Goal: Task Accomplishment & Management: Manage account settings

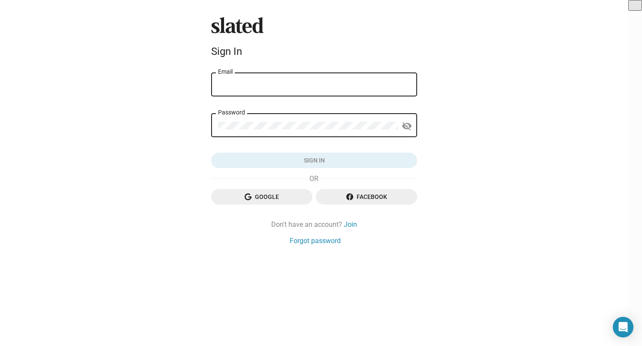
click at [267, 88] on input "Email" at bounding box center [314, 85] width 192 height 8
type input "watchweston@gmail.com"
click at [281, 121] on div "Password" at bounding box center [308, 124] width 180 height 25
click at [259, 191] on span "Google" at bounding box center [262, 196] width 88 height 15
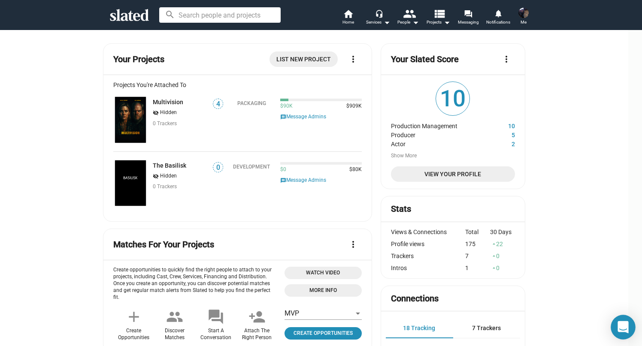
click at [623, 323] on icon "Open Intercom Messenger" at bounding box center [623, 328] width 11 height 12
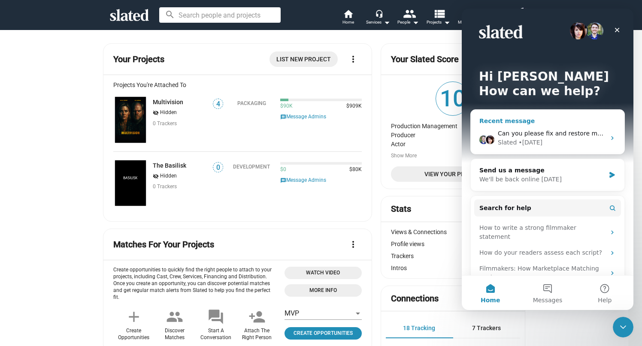
click at [545, 142] on div "Slated • [DATE]" at bounding box center [552, 142] width 108 height 9
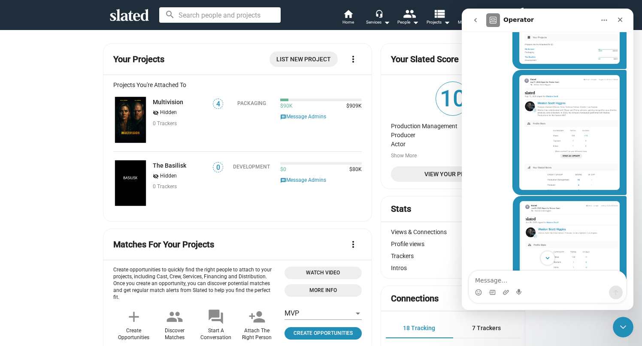
scroll to position [401, 0]
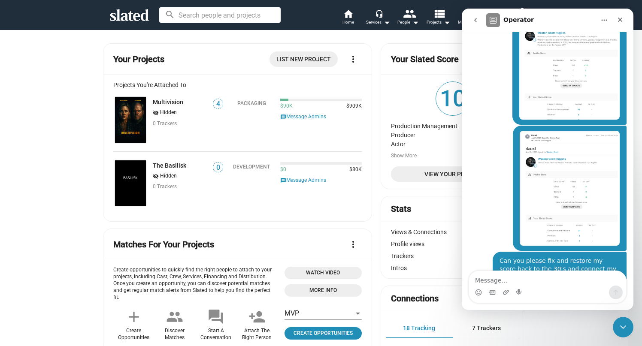
click at [477, 23] on icon "go back" at bounding box center [475, 20] width 7 height 7
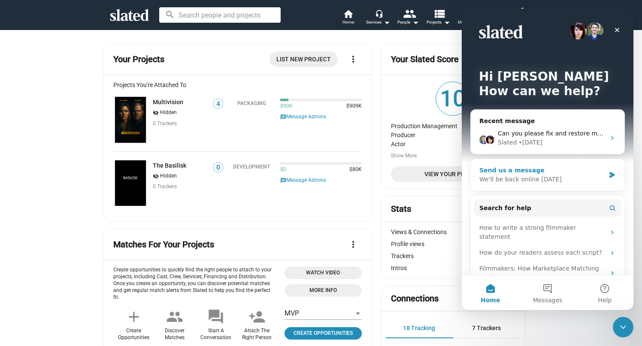
click at [563, 179] on div "We'll be back online [DATE]" at bounding box center [543, 179] width 126 height 9
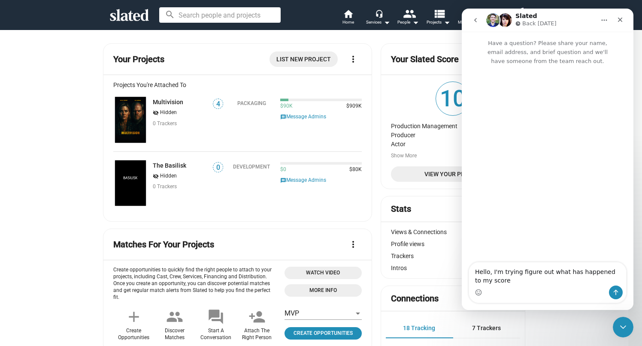
type textarea "Hello, I'm trying figure out what has happened to my score?"
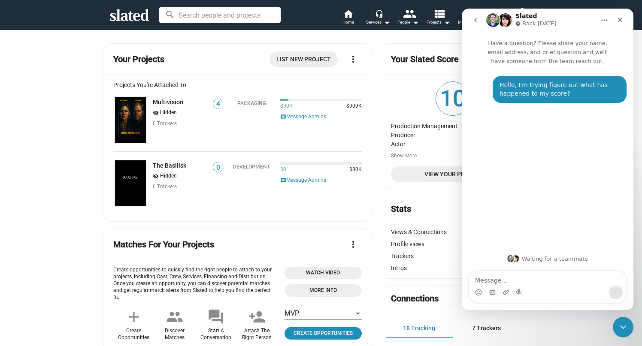
click at [478, 18] on icon "go back" at bounding box center [475, 20] width 7 height 7
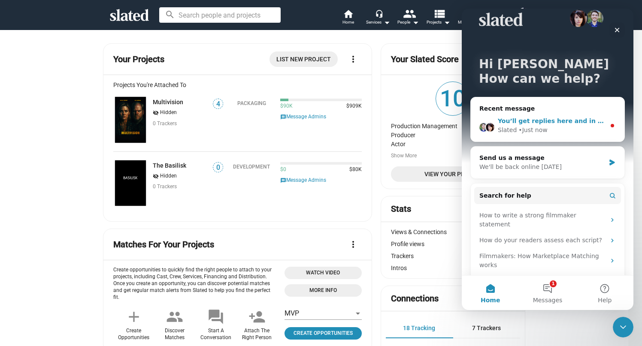
scroll to position [15, 0]
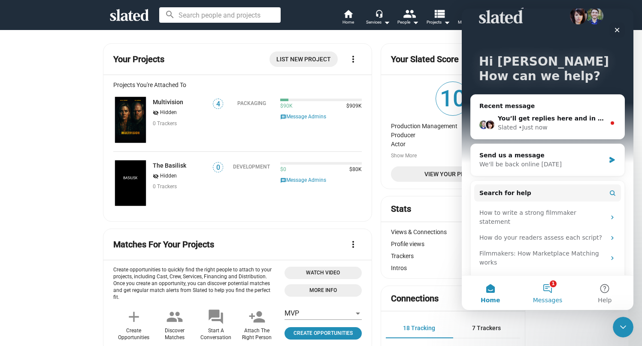
click at [551, 291] on button "1 Messages" at bounding box center [547, 293] width 57 height 34
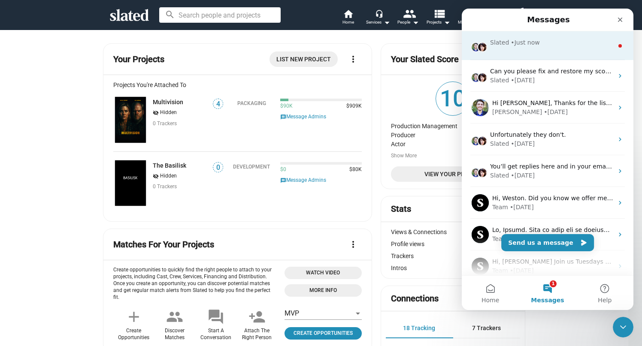
click at [522, 52] on div "Slated • Just now" at bounding box center [548, 45] width 172 height 29
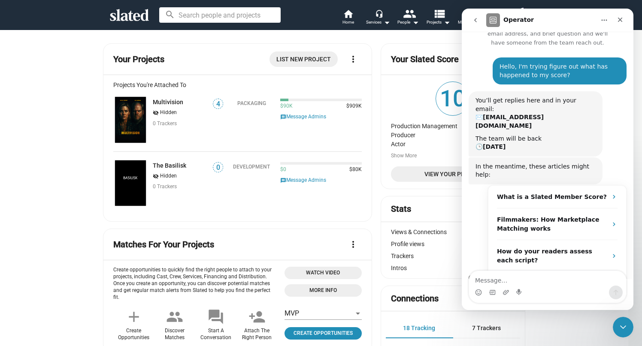
scroll to position [25, 0]
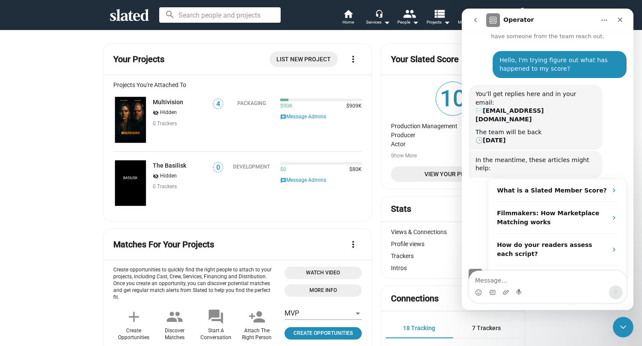
click at [474, 15] on button "go back" at bounding box center [476, 20] width 16 height 16
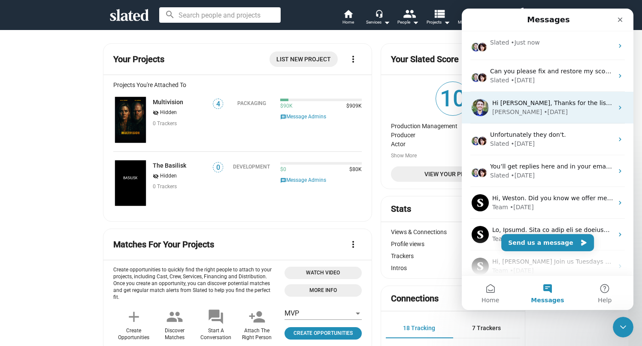
click at [541, 117] on div "Hi Weston, Thanks for the list. I've passed this along to our tech team, and we…" at bounding box center [548, 108] width 172 height 32
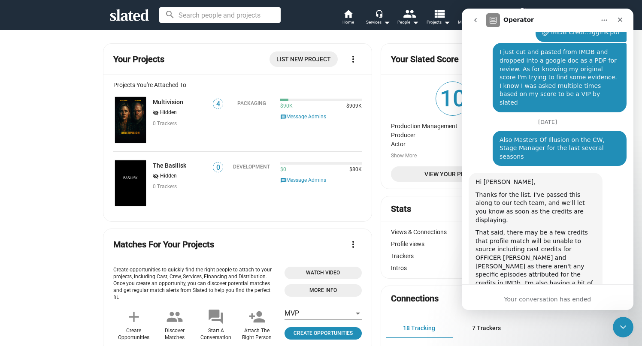
scroll to position [763, 0]
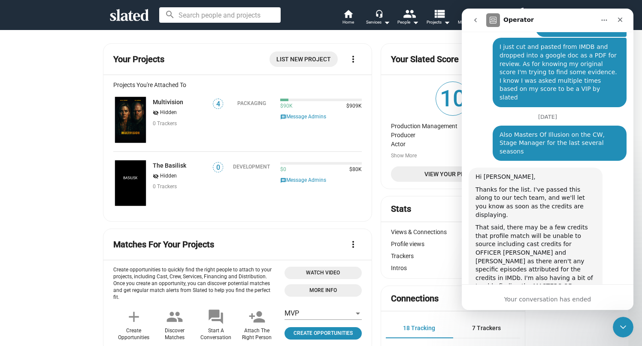
click at [556, 300] on div "Your conversation has ended" at bounding box center [548, 299] width 172 height 9
click at [392, 92] on mat-card "Your Slated Score more_vert 10 Production Management 10 Producer 5 Actor 2 Show…" at bounding box center [453, 116] width 145 height 146
click at [120, 15] on icon at bounding box center [129, 15] width 39 height 12
click at [622, 16] on icon "Close" at bounding box center [620, 19] width 7 height 7
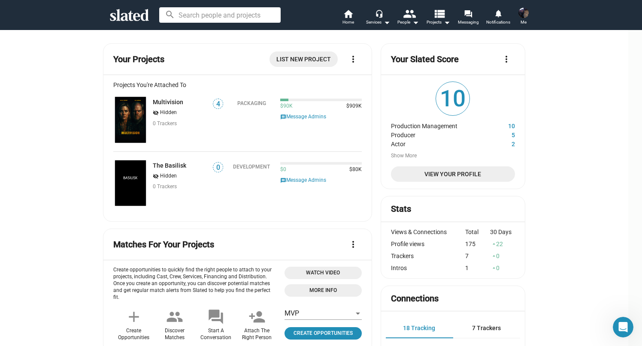
click at [463, 172] on span "View Your Profile" at bounding box center [453, 174] width 110 height 15
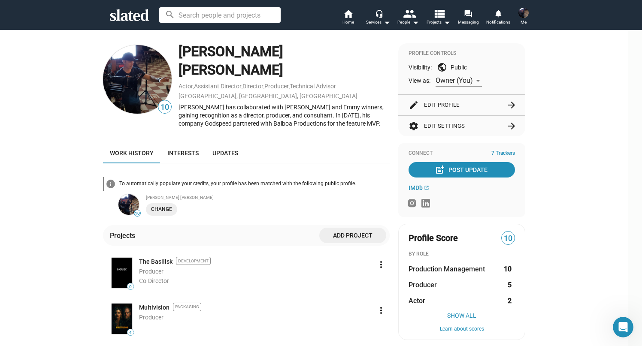
click at [351, 228] on span "Add project" at bounding box center [352, 235] width 53 height 15
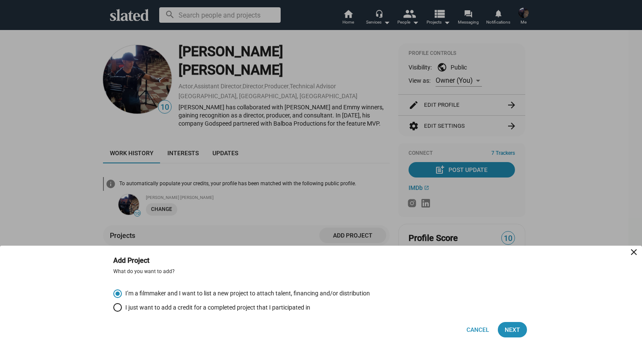
click at [197, 307] on span "I just want to add a credit for a completed project that I participated in" at bounding box center [216, 308] width 188 height 8
click at [122, 307] on input "I just want to add a credit for a completed project that I participated in" at bounding box center [117, 308] width 9 height 9
radio input "true"
click at [516, 330] on span "Next" at bounding box center [512, 329] width 15 height 15
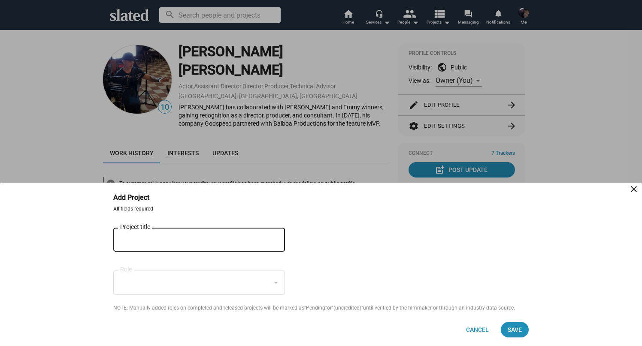
click at [249, 237] on input "Project title" at bounding box center [193, 241] width 146 height 8
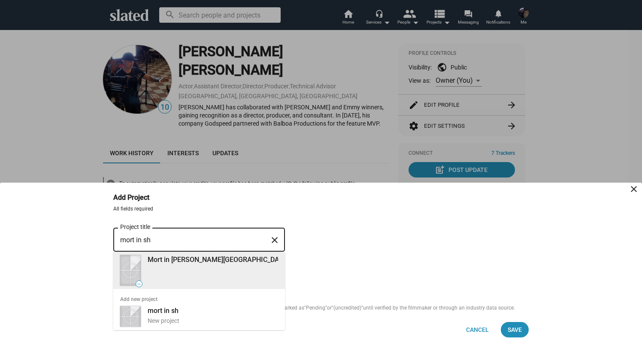
click at [227, 265] on div "Mort in Sherman Oaks" at bounding box center [216, 260] width 147 height 12
type input "Mort in Sherman Oaks"
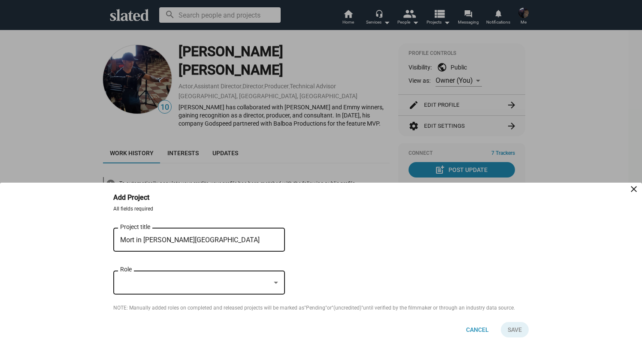
click at [235, 291] on div "Role" at bounding box center [199, 281] width 158 height 25
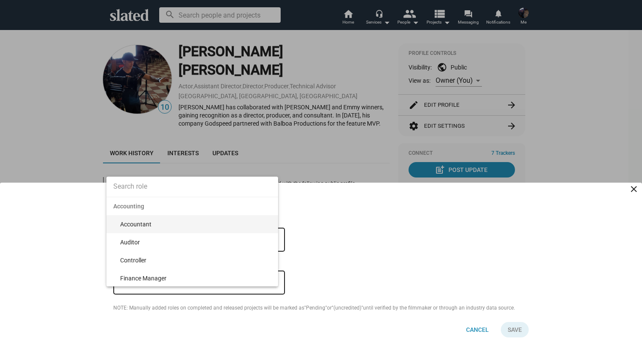
click at [235, 291] on div at bounding box center [321, 173] width 642 height 346
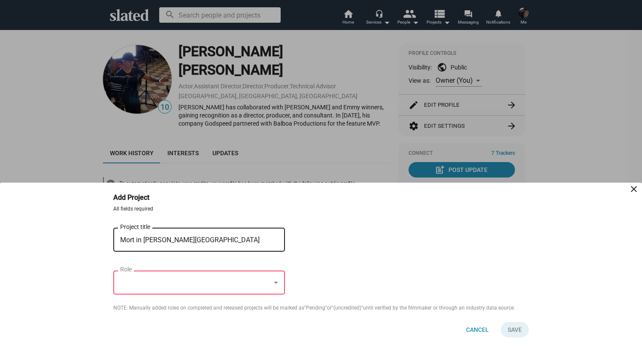
click at [236, 285] on div at bounding box center [195, 283] width 150 height 9
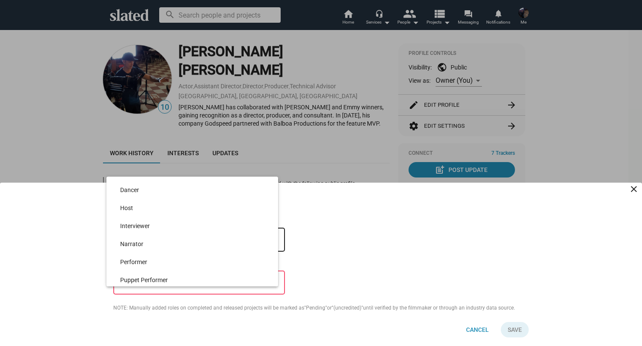
scroll to position [2523, 0]
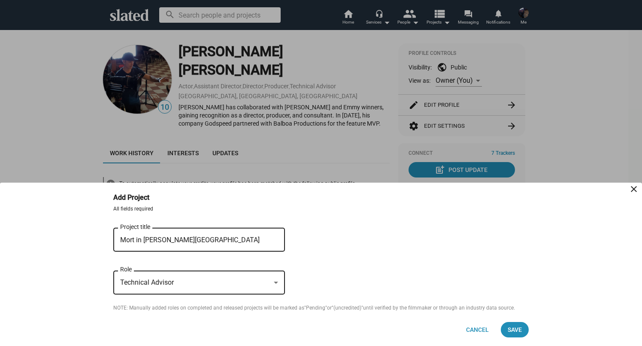
click at [236, 285] on div "Technical Advisor" at bounding box center [195, 283] width 150 height 9
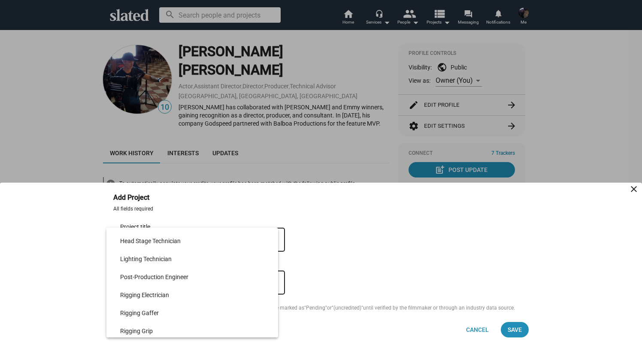
scroll to position [4110, 0]
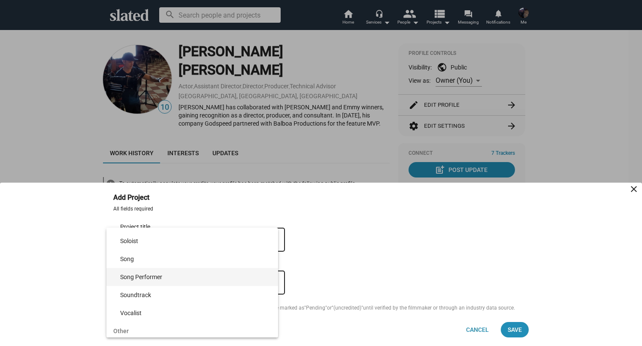
click at [278, 278] on mat-option "Song Performer" at bounding box center [192, 277] width 172 height 18
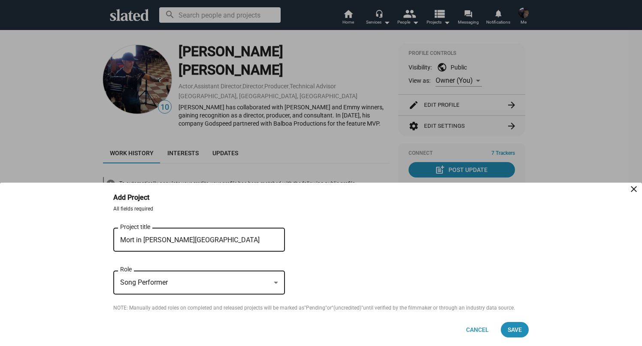
click at [206, 290] on div "Song Performer Role" at bounding box center [199, 281] width 158 height 25
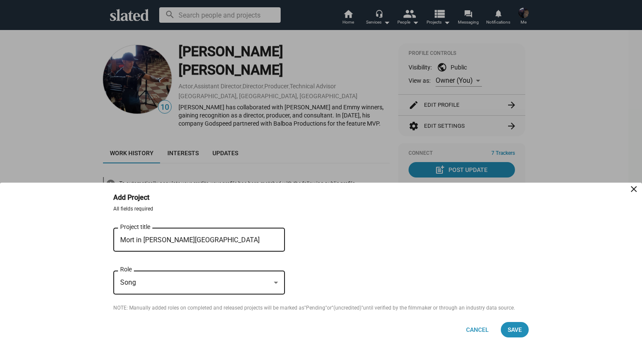
click at [206, 290] on div "Song Role" at bounding box center [199, 281] width 158 height 25
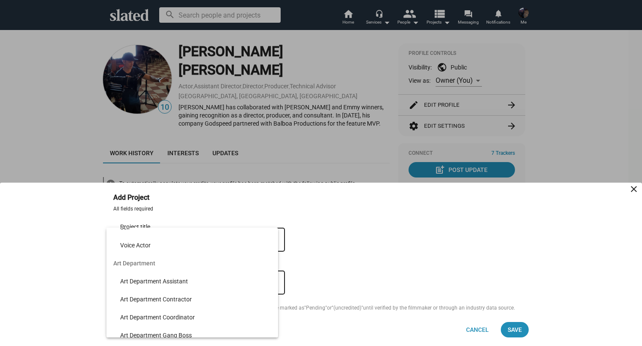
scroll to position [0, 0]
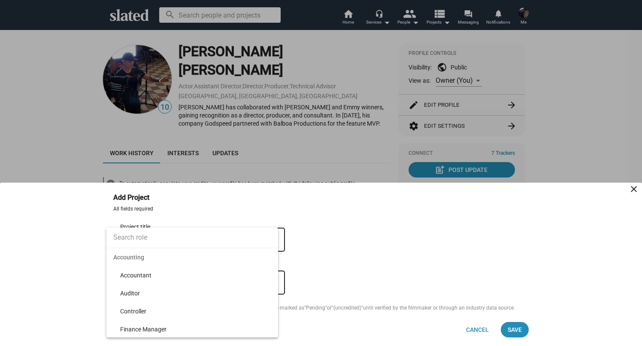
click at [176, 237] on input at bounding box center [192, 237] width 172 height 21
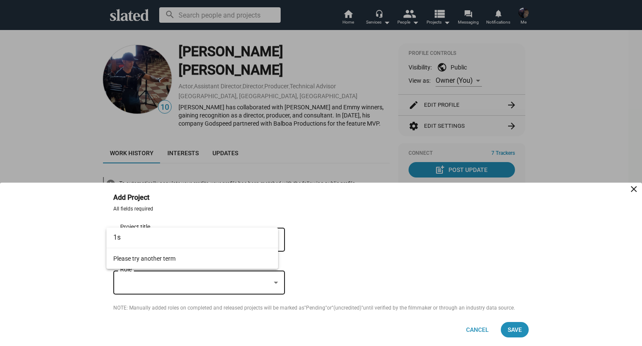
type input "1"
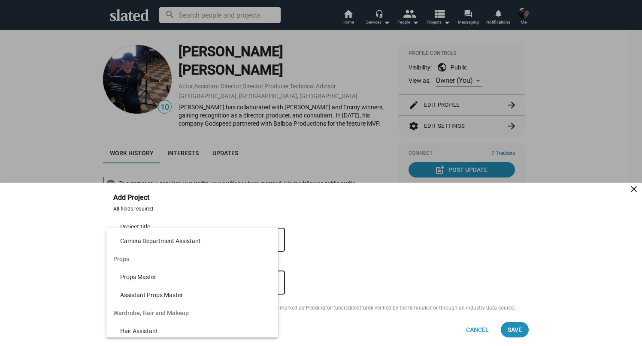
scroll to position [5, 0]
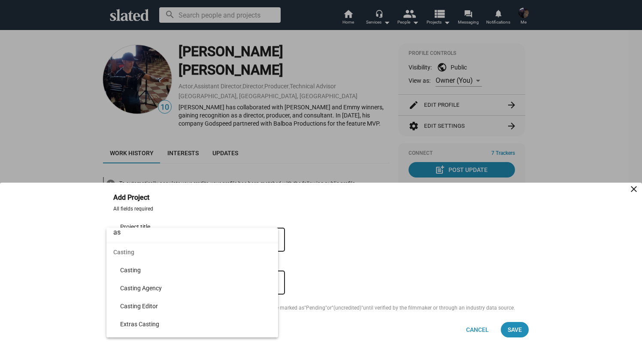
type input "a"
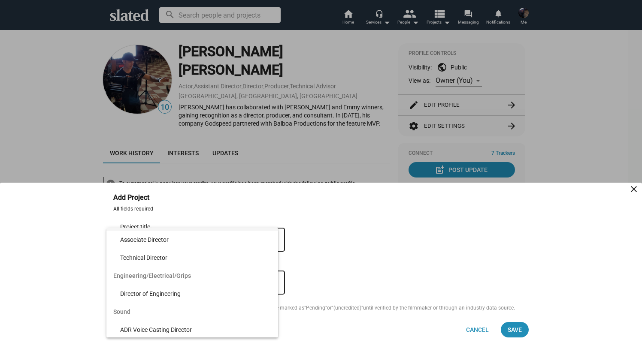
scroll to position [487, 0]
type input "direc"
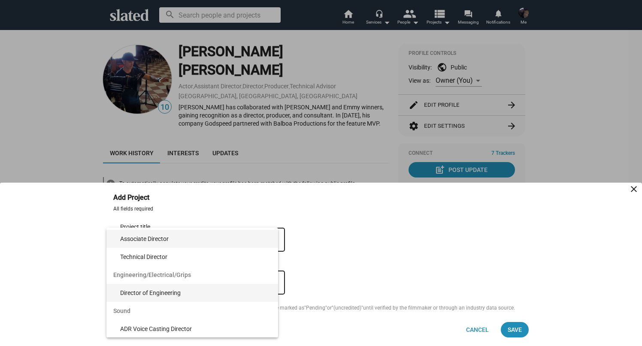
drag, startPoint x: 155, startPoint y: 240, endPoint x: 243, endPoint y: 292, distance: 102.1
click at [243, 292] on div "Director Director Co-Director Director (Commercials) Director (Music Video) Sec…" at bounding box center [192, 49] width 172 height 577
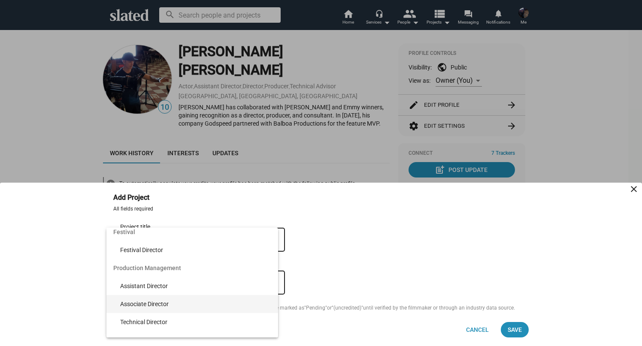
scroll to position [375, 0]
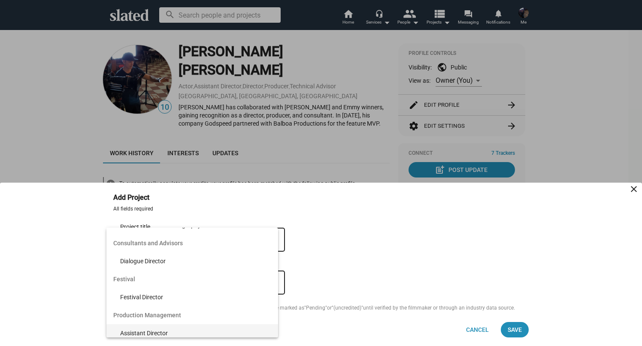
click at [152, 329] on span "Assistant Director" at bounding box center [195, 334] width 151 height 18
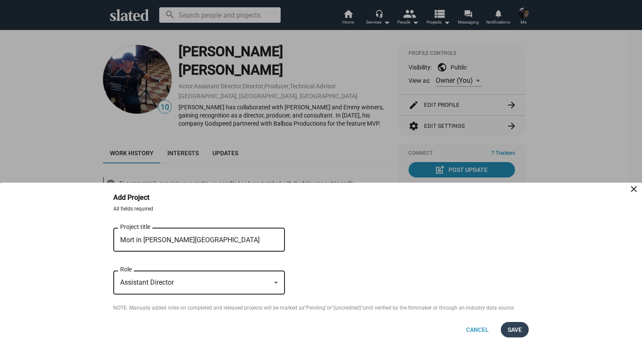
click at [516, 331] on span "Save" at bounding box center [515, 329] width 14 height 15
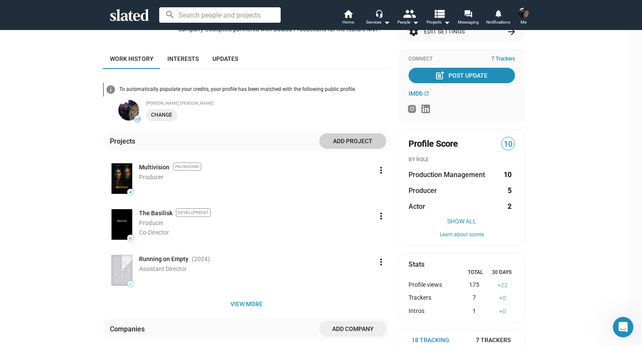
scroll to position [144, 0]
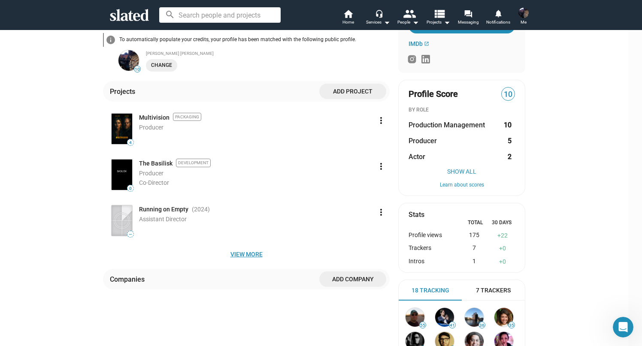
click at [254, 247] on span "View more" at bounding box center [246, 254] width 273 height 15
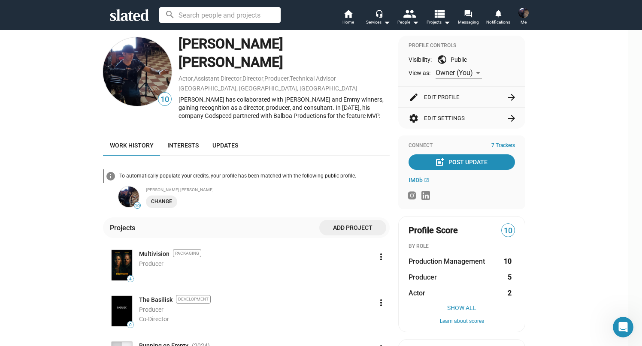
scroll to position [0, 0]
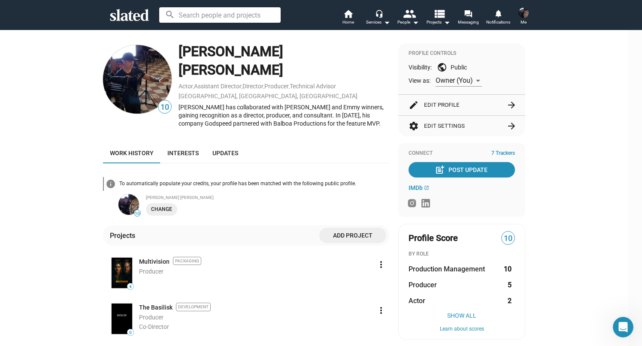
click at [447, 66] on mat-icon "public" at bounding box center [442, 67] width 10 height 10
click at [480, 81] on div at bounding box center [478, 81] width 4 height 2
click at [473, 94] on span "Public" at bounding box center [466, 99] width 47 height 18
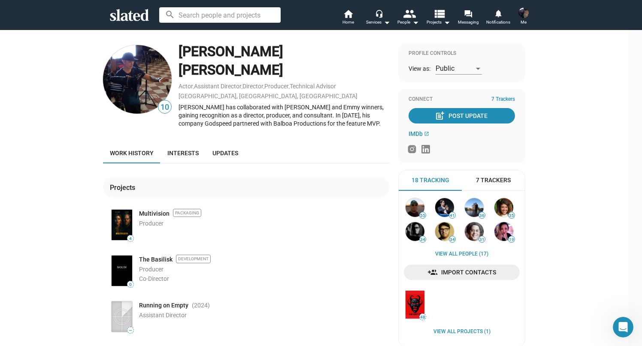
click at [125, 19] on icon at bounding box center [129, 15] width 39 height 12
